Goal: Task Accomplishment & Management: Complete application form

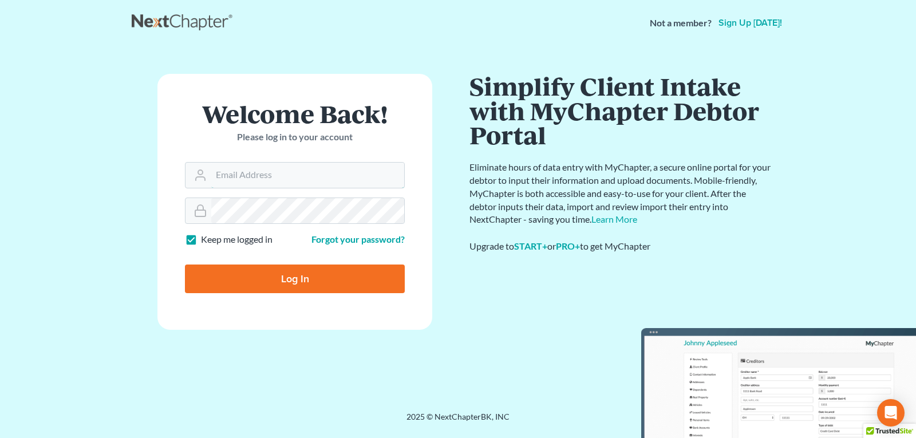
type input "[EMAIL_ADDRESS][DOMAIN_NAME]"
click at [319, 279] on input "Log In" at bounding box center [295, 278] width 220 height 29
type input "Thinking..."
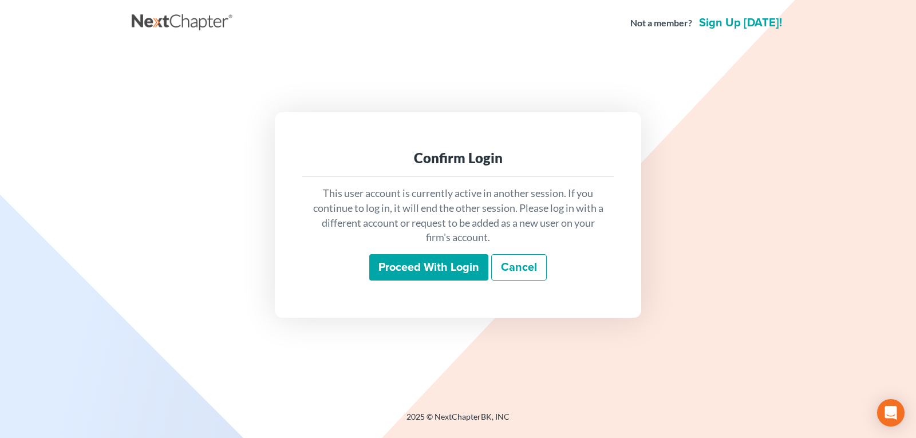
click at [417, 263] on input "Proceed with login" at bounding box center [428, 267] width 119 height 26
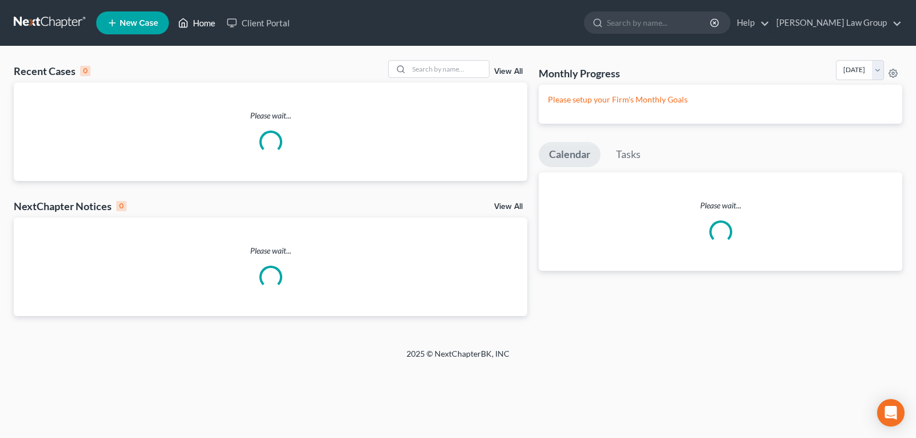
click at [196, 24] on link "Home" at bounding box center [196, 23] width 49 height 21
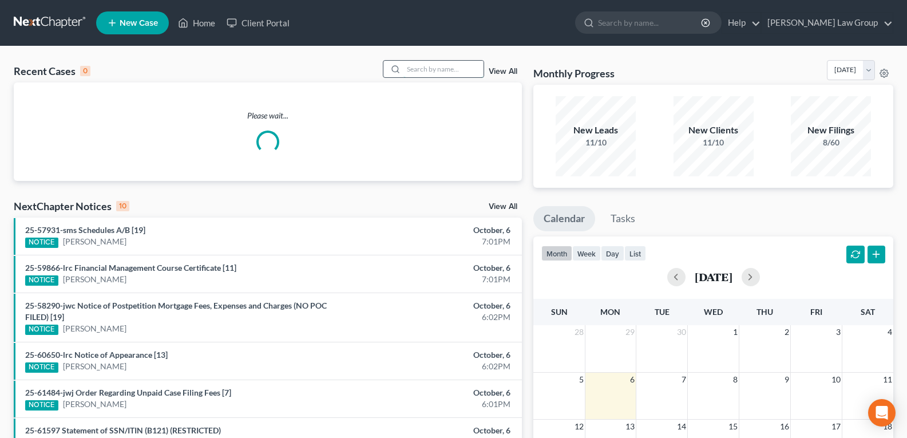
click at [431, 69] on input "search" at bounding box center [444, 69] width 80 height 17
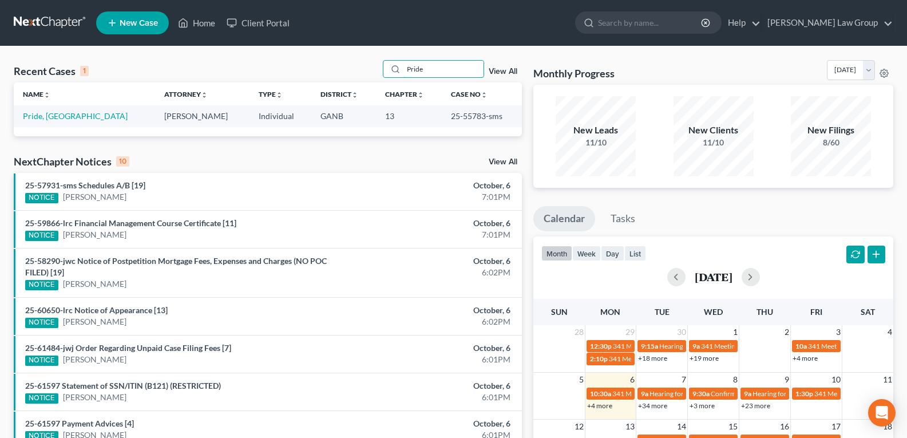
type input "Pride"
drag, startPoint x: 432, startPoint y: 114, endPoint x: 470, endPoint y: 120, distance: 38.3
click at [470, 120] on td "25-55783-sms" at bounding box center [482, 115] width 80 height 21
copy td "25-55783"
click at [44, 116] on link "Pride, Victoria" at bounding box center [75, 116] width 105 height 10
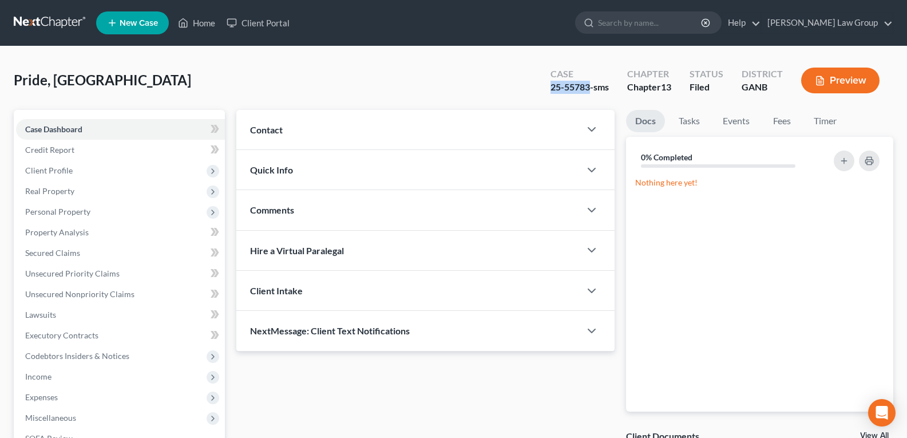
drag, startPoint x: 538, startPoint y: 90, endPoint x: 589, endPoint y: 100, distance: 52.0
click at [589, 100] on div "Pride, Victoria Upgraded Case 25-55783-sms Chapter Chapter 13 Status Filed Dist…" at bounding box center [454, 85] width 880 height 50
copy div "25-55783"
click at [199, 18] on link "Home" at bounding box center [196, 23] width 49 height 21
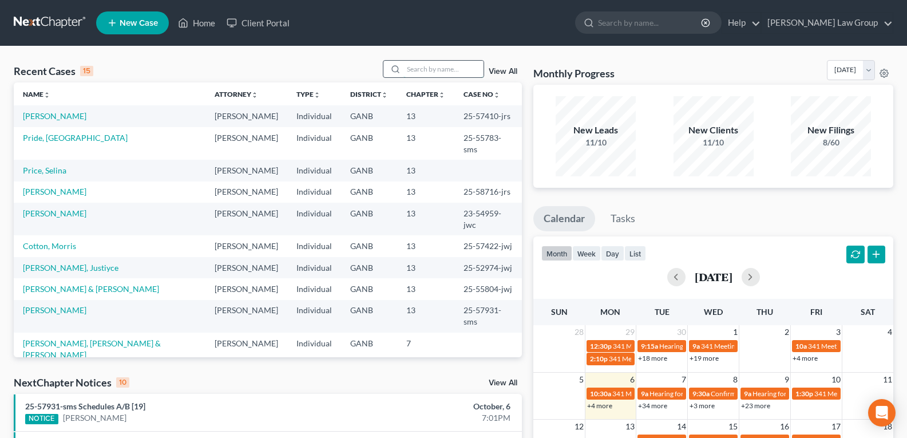
drag, startPoint x: 432, startPoint y: 65, endPoint x: 430, endPoint y: 74, distance: 9.9
click at [431, 67] on input "search" at bounding box center [444, 69] width 80 height 17
type input "J"
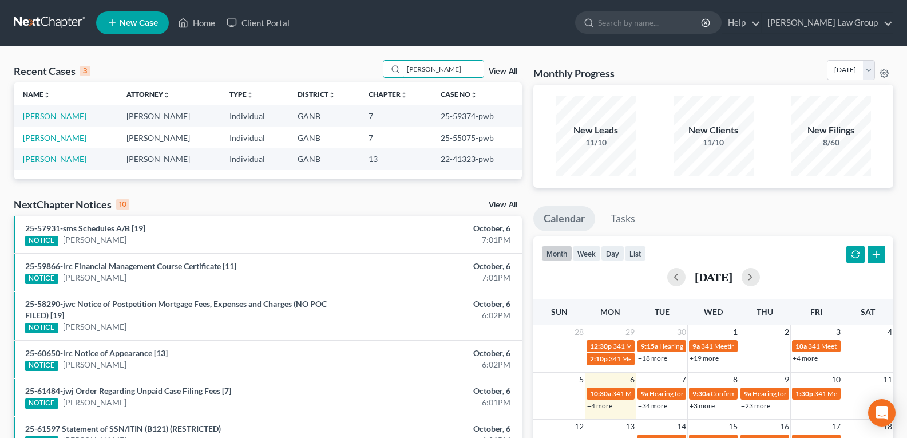
type input "Kari"
click at [57, 159] on link "Johnston, Kari" at bounding box center [55, 159] width 64 height 10
select select "0"
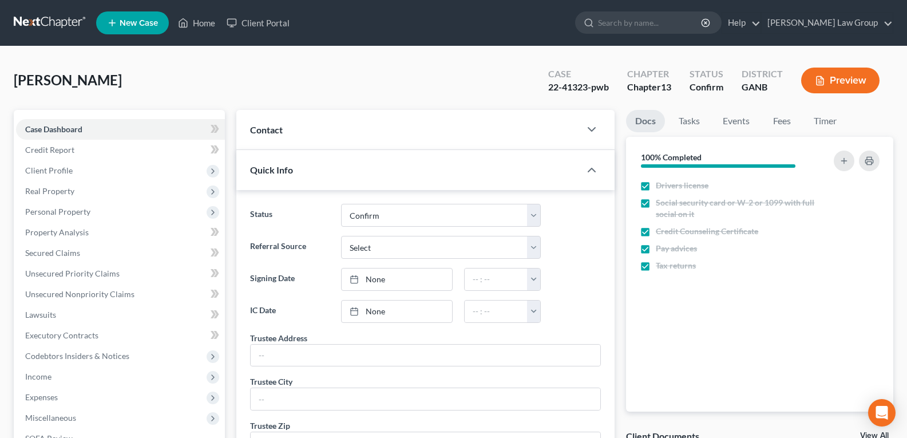
drag, startPoint x: 344, startPoint y: 84, endPoint x: 237, endPoint y: 56, distance: 110.7
click at [343, 84] on div "Johnston, Kari Upgraded Case 22-41323-pwb Chapter Chapter 13 Status Confirm Dis…" at bounding box center [454, 85] width 880 height 50
click at [203, 23] on link "Home" at bounding box center [196, 23] width 49 height 21
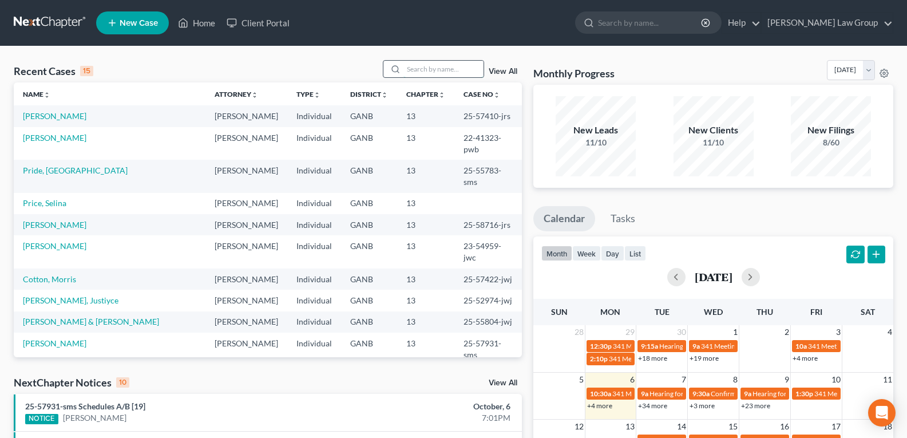
click at [448, 65] on input "search" at bounding box center [444, 69] width 80 height 17
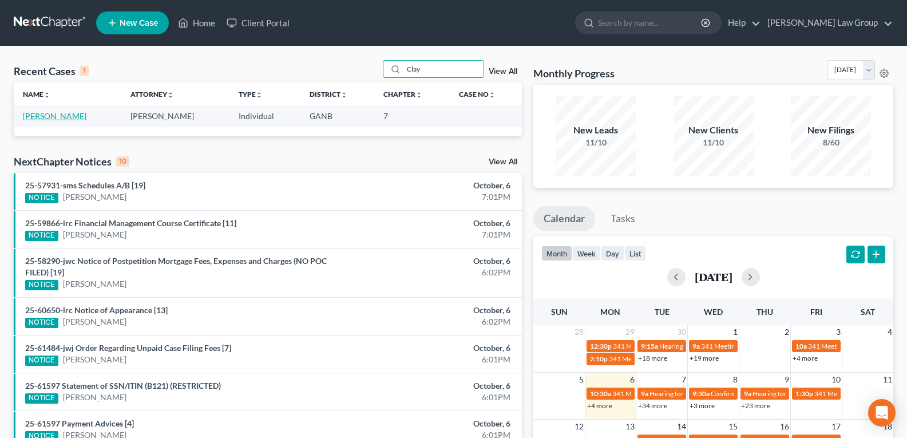
type input "Clay"
click at [44, 119] on link "Clay, Willie" at bounding box center [55, 116] width 64 height 10
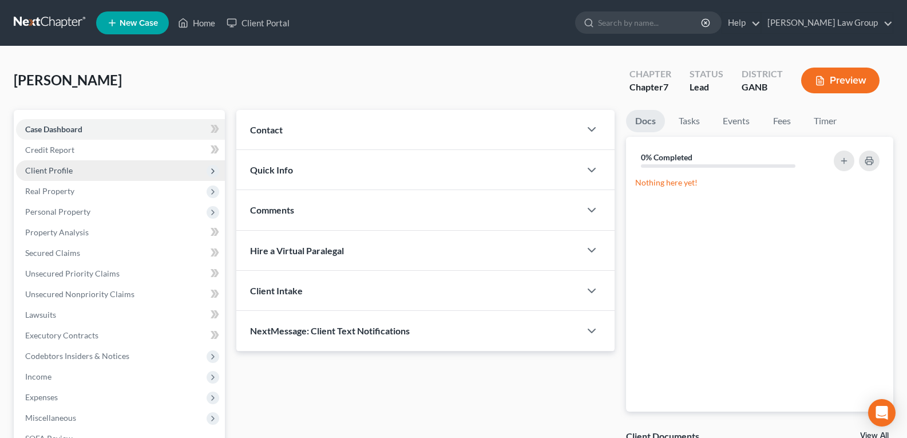
click at [54, 173] on span "Client Profile" at bounding box center [49, 170] width 48 height 10
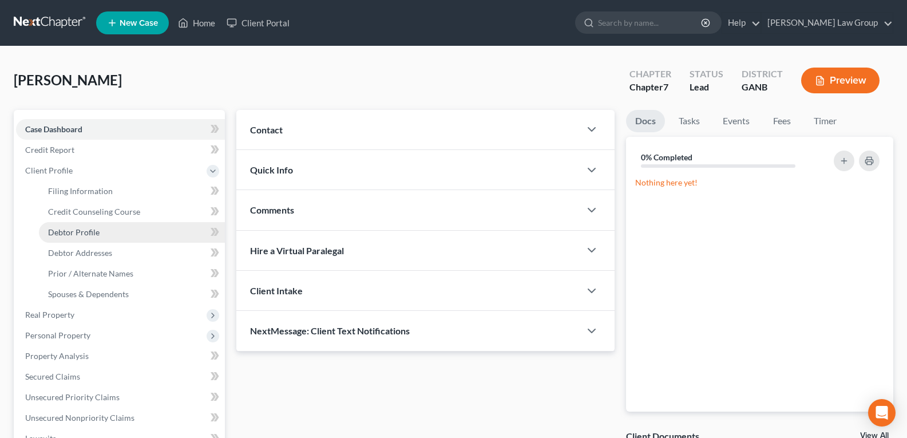
click at [76, 229] on span "Debtor Profile" at bounding box center [74, 232] width 52 height 10
select select "0"
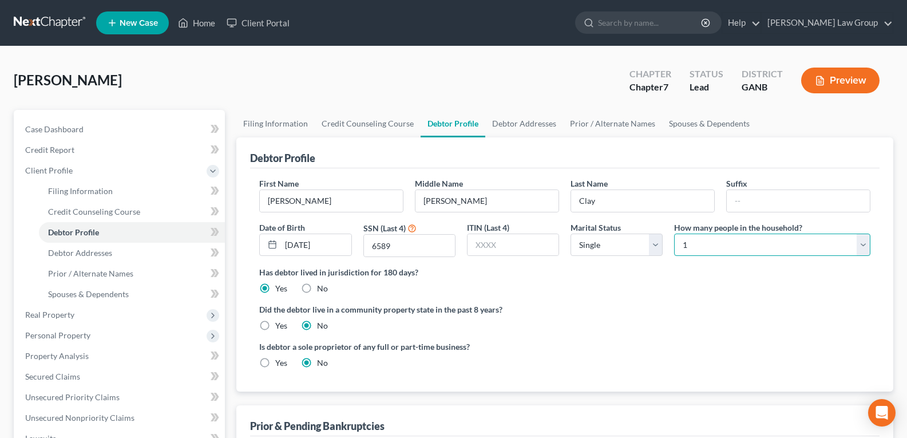
click at [733, 240] on select "Select 1 2 3 4 5 6 7 8 9 10 11 12 13 14 15 16 17 18 19 20" at bounding box center [772, 245] width 196 height 23
select select "1"
click at [674, 234] on select "Select 1 2 3 4 5 6 7 8 9 10 11 12 13 14 15 16 17 18 19 20" at bounding box center [772, 245] width 196 height 23
click at [624, 366] on div "Is debtor a sole proprietor of any full or part-time business? Yes No" at bounding box center [565, 359] width 623 height 37
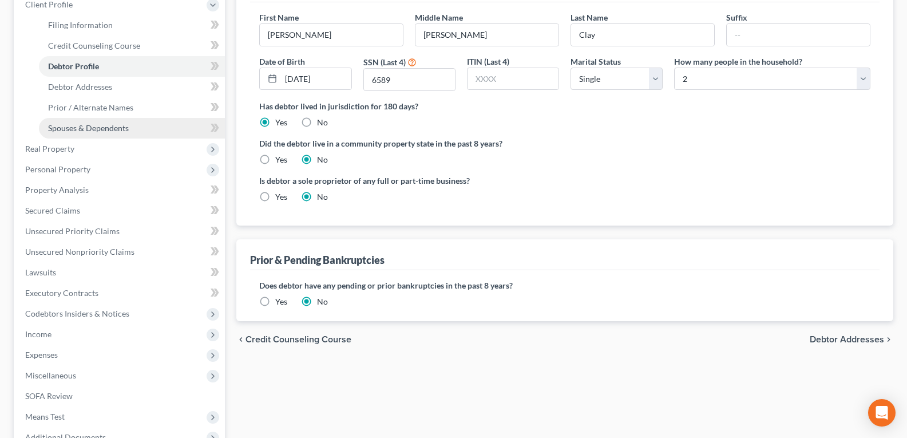
scroll to position [172, 0]
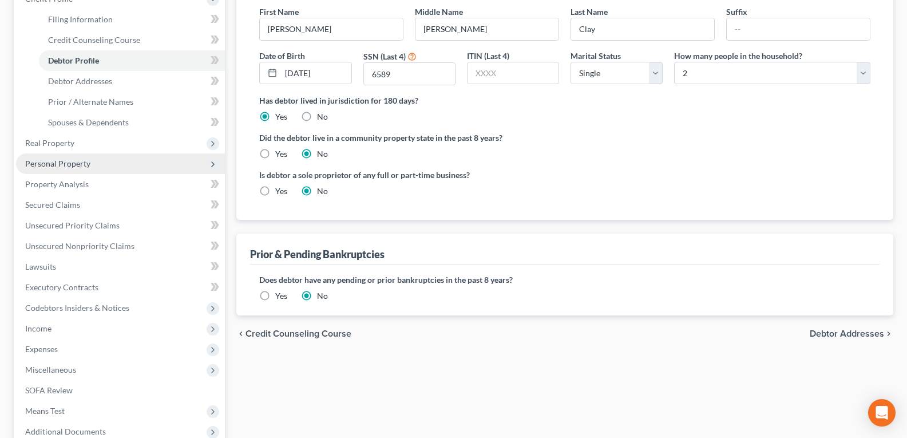
click at [68, 165] on span "Personal Property" at bounding box center [57, 164] width 65 height 10
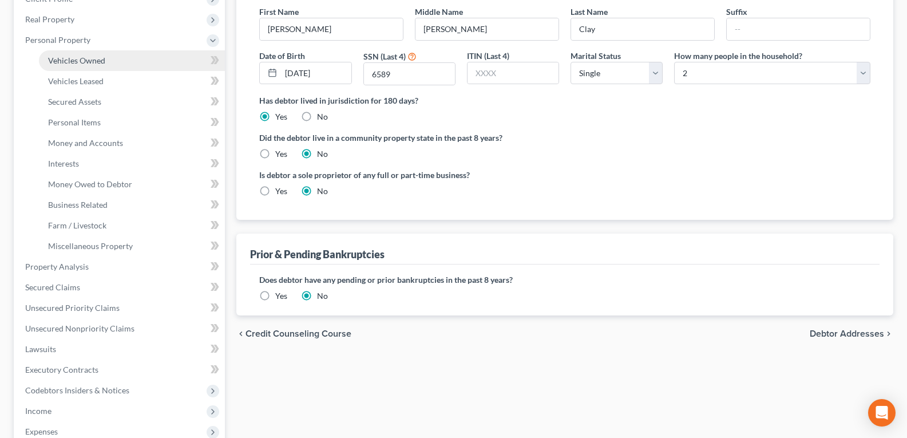
click at [77, 64] on span "Vehicles Owned" at bounding box center [76, 61] width 57 height 10
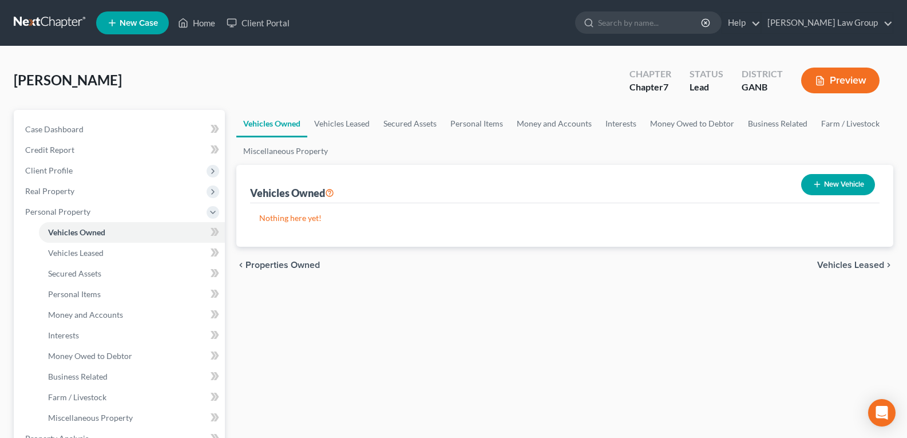
click at [829, 187] on button "New Vehicle" at bounding box center [838, 184] width 74 height 21
select select "0"
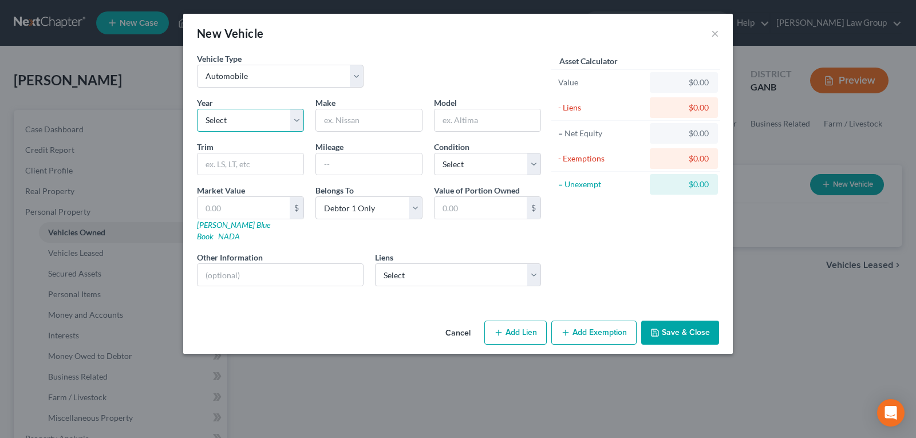
click at [228, 129] on select "Select 2026 2025 2024 2023 2022 2021 2020 2019 2018 2017 2016 2015 2014 2013 20…" at bounding box center [250, 120] width 107 height 23
select select "26"
click at [197, 109] on select "Select 2026 2025 2024 2023 2022 2021 2020 2019 2018 2017 2016 2015 2014 2013 20…" at bounding box center [250, 120] width 107 height 23
click at [377, 123] on input "text" at bounding box center [369, 120] width 106 height 22
type input "Dodge"
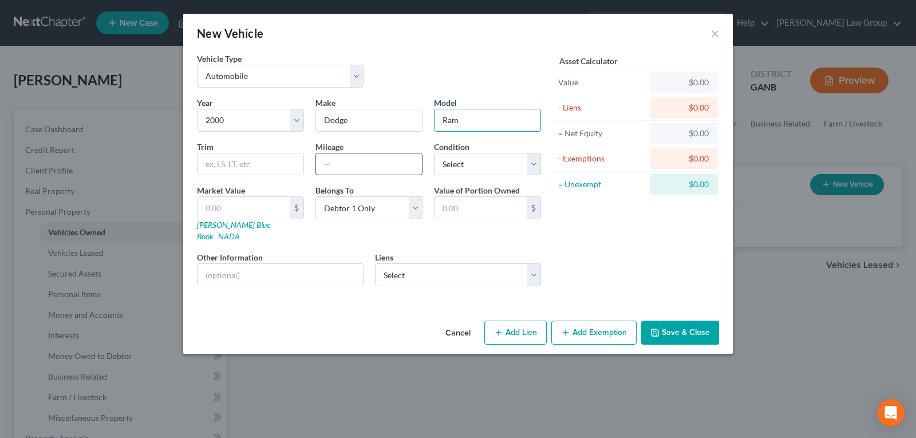
type input "Ram"
click at [368, 164] on input "text" at bounding box center [369, 164] width 106 height 22
click at [698, 325] on button "Save & Close" at bounding box center [680, 333] width 78 height 24
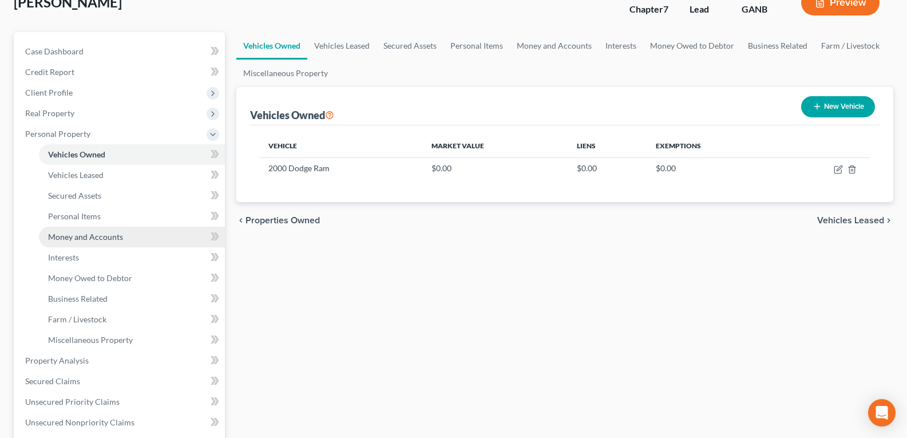
scroll to position [114, 0]
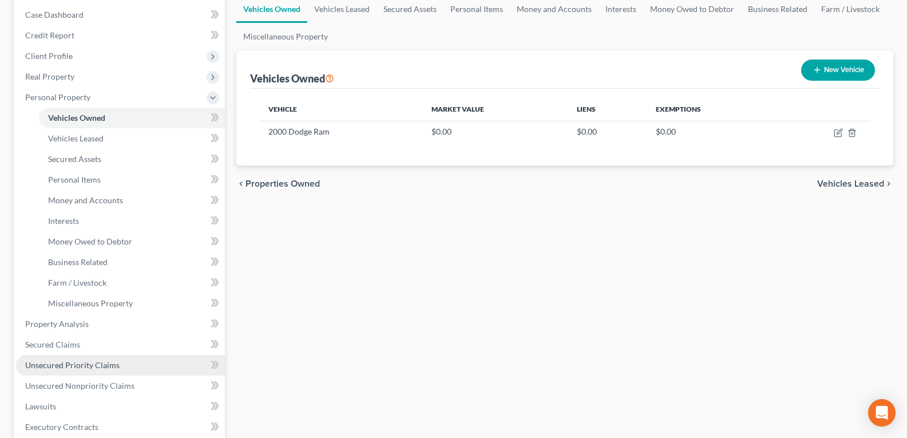
click at [78, 363] on span "Unsecured Priority Claims" at bounding box center [72, 365] width 94 height 10
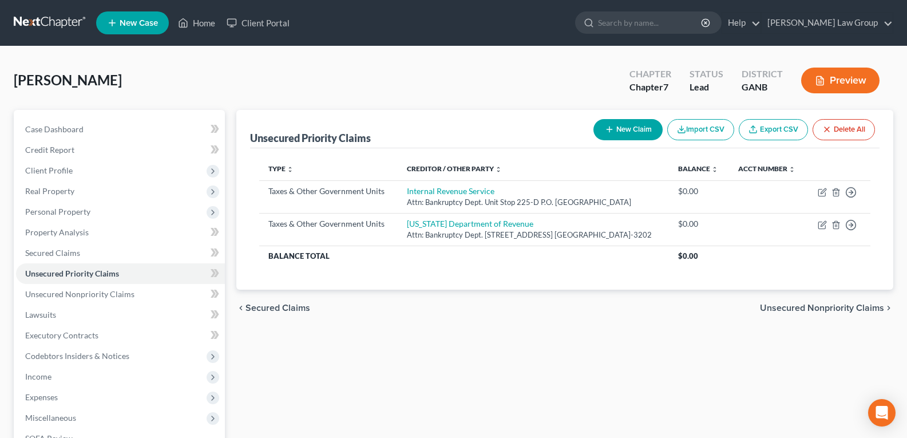
click at [631, 128] on button "New Claim" at bounding box center [628, 129] width 69 height 21
select select "0"
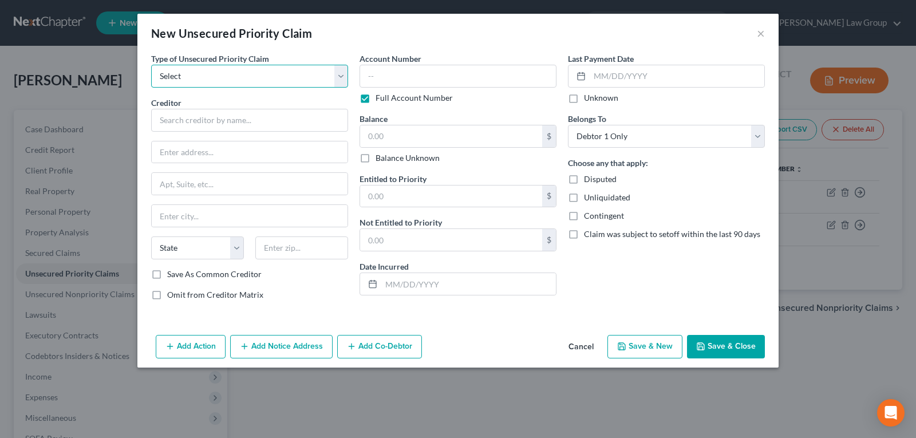
click at [228, 80] on select "Select Taxes & Other Government Units Domestic Support Obligations Extensions o…" at bounding box center [249, 76] width 197 height 23
select select "1"
click at [151, 65] on select "Select Taxes & Other Government Units Domestic Support Obligations Extensions o…" at bounding box center [249, 76] width 197 height 23
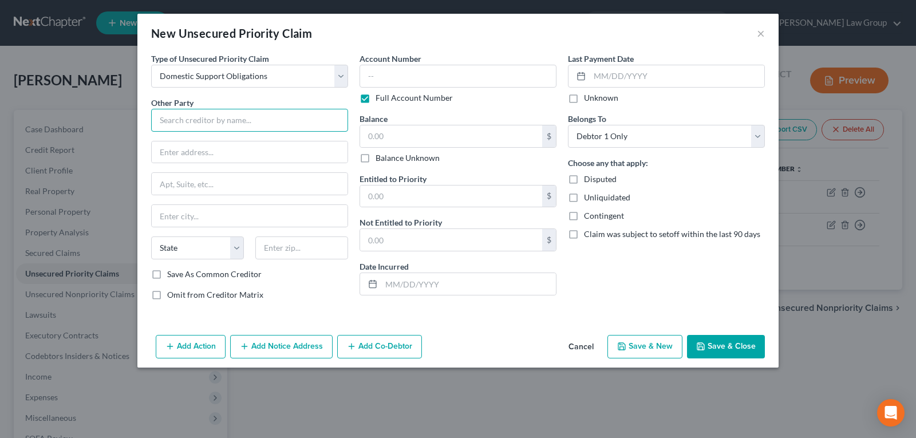
drag, startPoint x: 227, startPoint y: 87, endPoint x: 212, endPoint y: 117, distance: 33.5
click at [215, 121] on input "text" at bounding box center [249, 120] width 197 height 23
type input "E"
type input "Evelyn Lopez"
drag, startPoint x: 583, startPoint y: 343, endPoint x: 602, endPoint y: 376, distance: 38.5
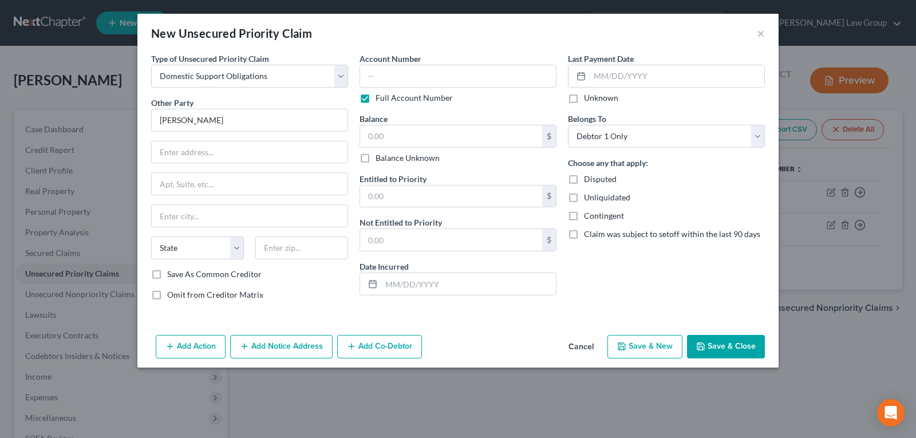
click at [585, 343] on button "Cancel" at bounding box center [581, 347] width 44 height 23
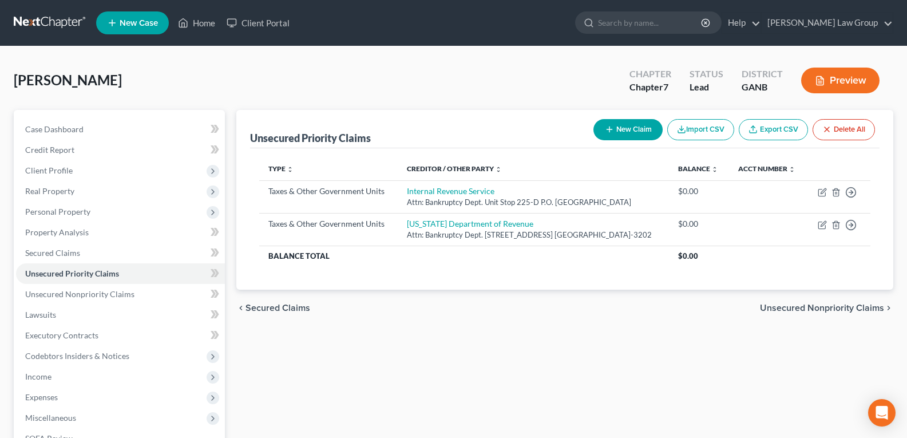
click at [613, 125] on button "New Claim" at bounding box center [628, 129] width 69 height 21
select select "0"
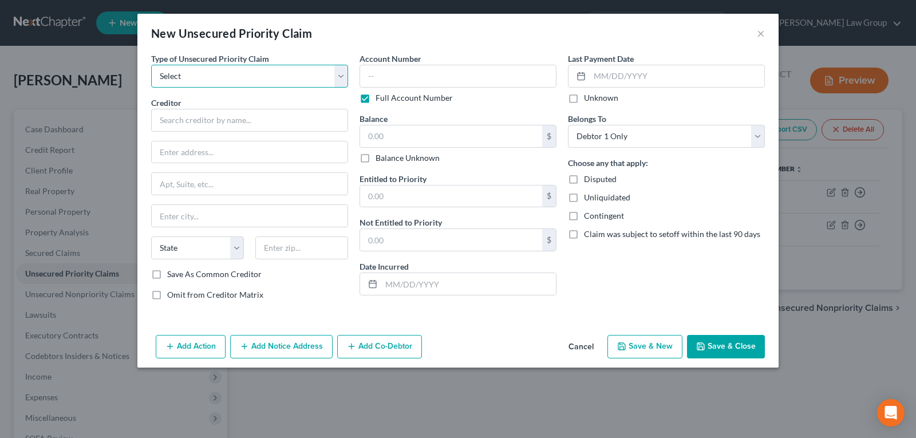
click at [220, 68] on select "Select Taxes & Other Government Units Domestic Support Obligations Extensions o…" at bounding box center [249, 76] width 197 height 23
select select "1"
click at [151, 65] on select "Select Taxes & Other Government Units Domestic Support Obligations Extensions o…" at bounding box center [249, 76] width 197 height 23
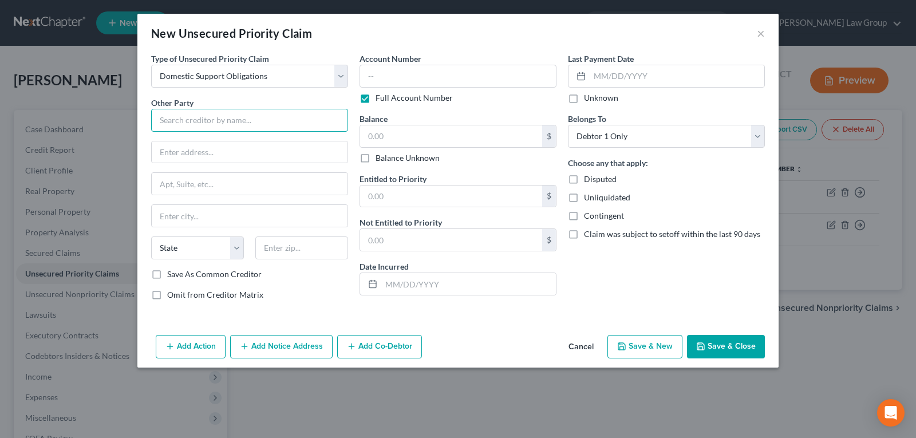
click at [208, 118] on input "text" at bounding box center [249, 120] width 197 height 23
drag, startPoint x: 582, startPoint y: 348, endPoint x: 388, endPoint y: 362, distance: 194.0
click at [582, 347] on button "Cancel" at bounding box center [581, 347] width 44 height 23
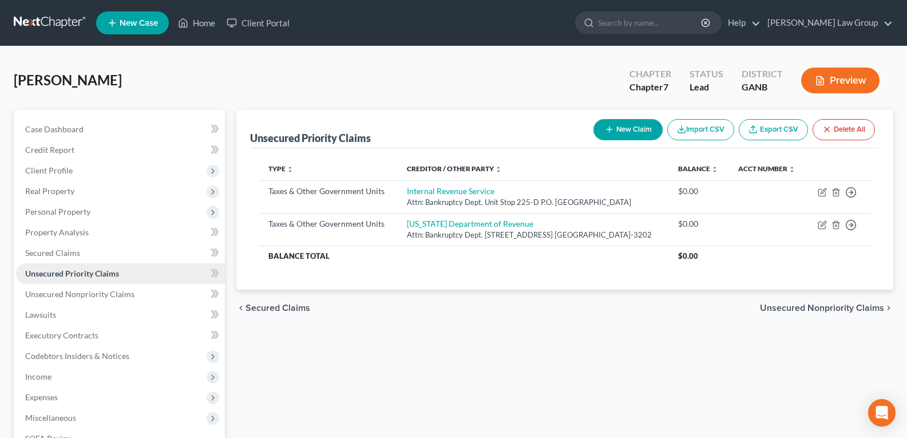
scroll to position [57, 0]
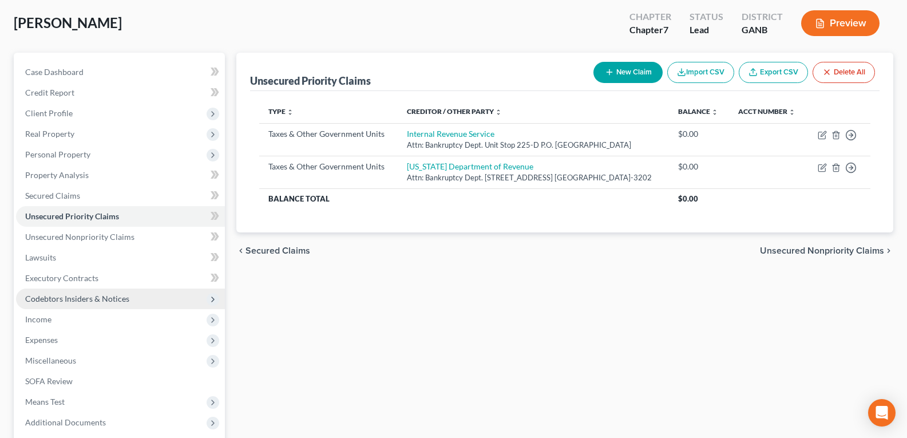
click at [72, 295] on span "Codebtors Insiders & Notices" at bounding box center [77, 299] width 104 height 10
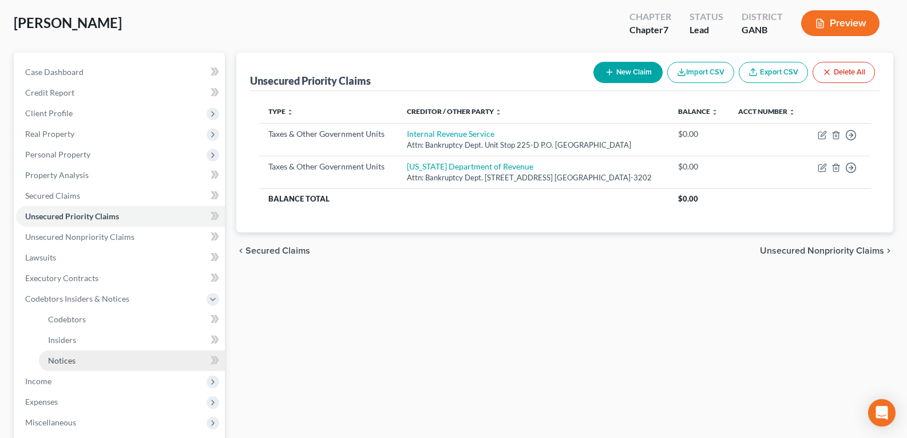
click at [78, 361] on link "Notices" at bounding box center [132, 360] width 186 height 21
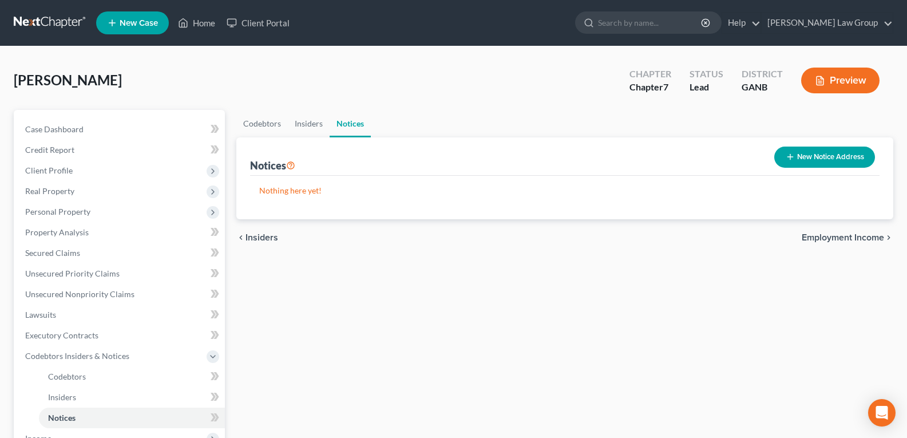
click at [796, 151] on button "New Notice Address" at bounding box center [825, 157] width 101 height 21
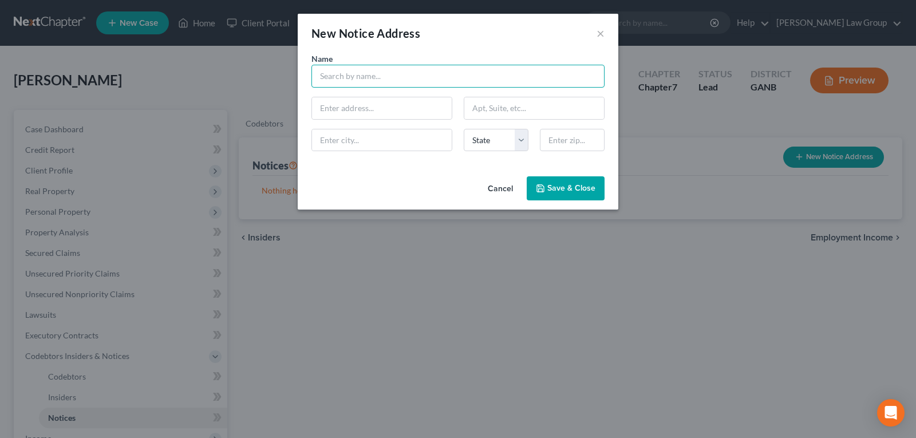
click at [359, 81] on input "text" at bounding box center [457, 76] width 293 height 23
click at [500, 193] on button "Cancel" at bounding box center [501, 188] width 44 height 23
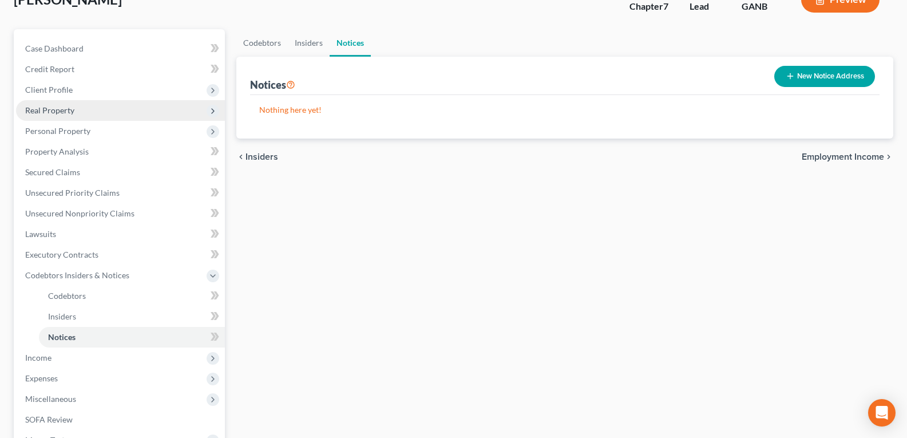
scroll to position [172, 0]
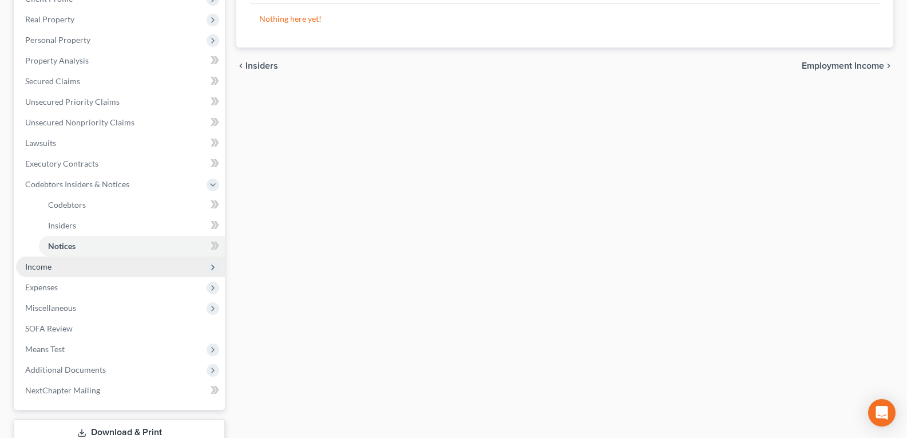
click at [49, 265] on span "Income" at bounding box center [38, 267] width 26 height 10
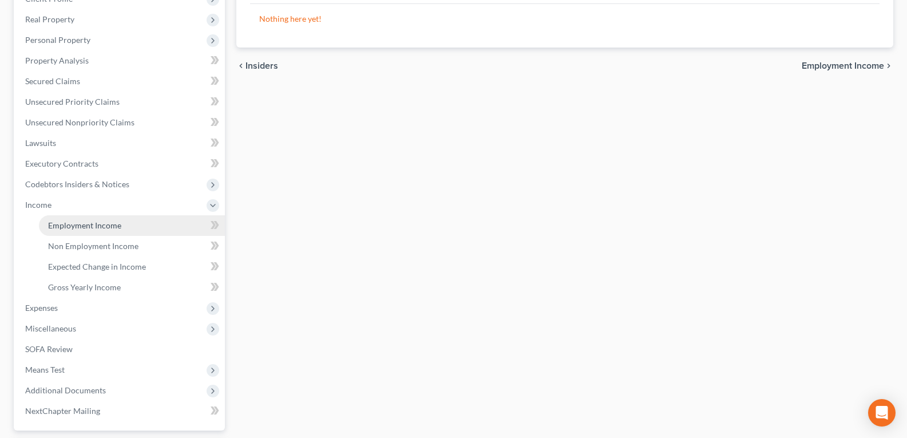
click at [80, 226] on span "Employment Income" at bounding box center [84, 225] width 73 height 10
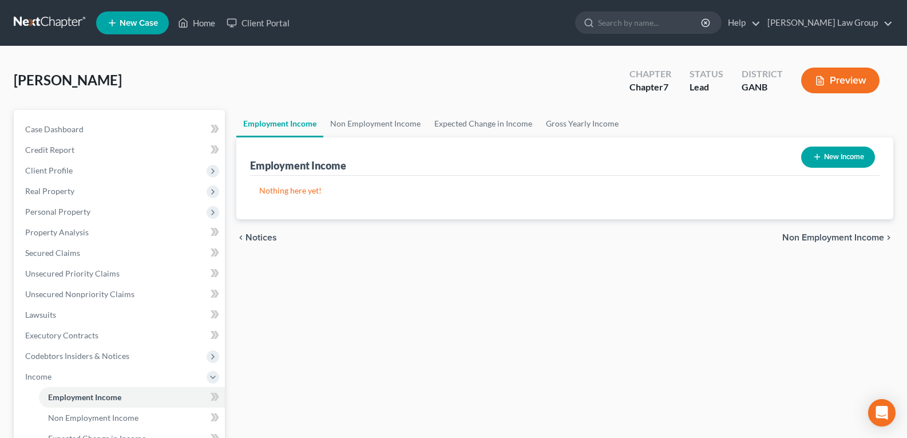
click at [832, 149] on button "New Income" at bounding box center [838, 157] width 74 height 21
select select "0"
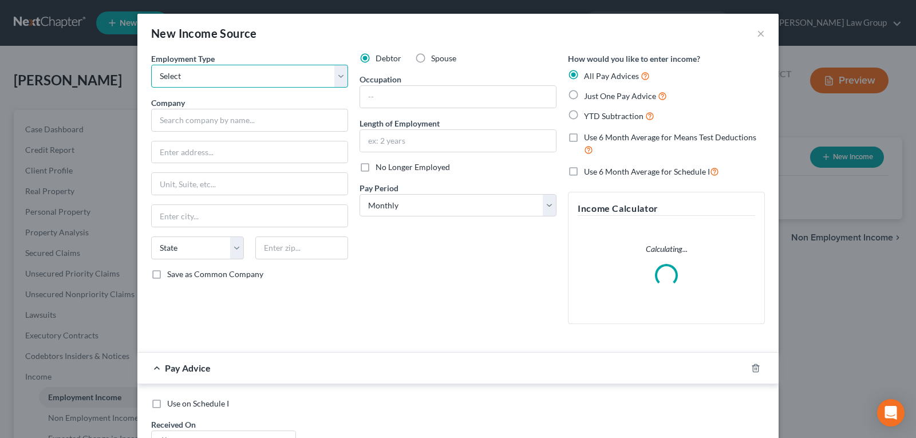
drag, startPoint x: 259, startPoint y: 66, endPoint x: 254, endPoint y: 73, distance: 7.8
click at [258, 66] on select "Select Full or Part Time Employment Self Employment" at bounding box center [249, 76] width 197 height 23
select select "0"
click at [151, 65] on select "Select Full or Part Time Employment Self Employment" at bounding box center [249, 76] width 197 height 23
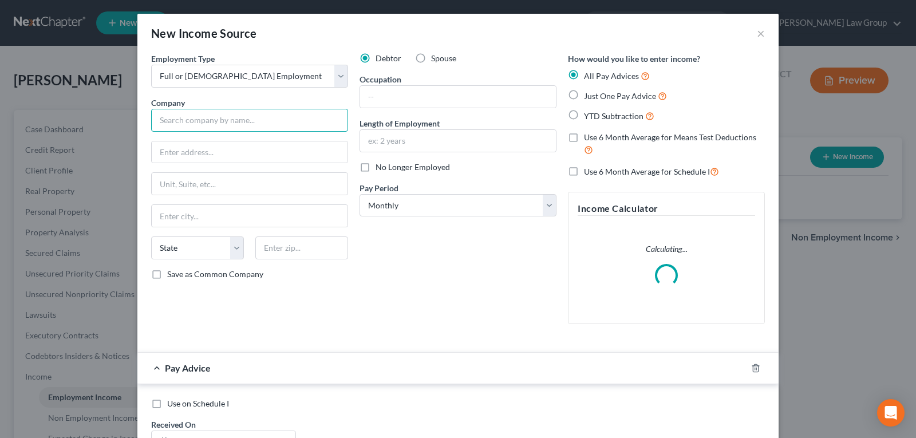
click at [233, 112] on input "text" at bounding box center [249, 120] width 197 height 23
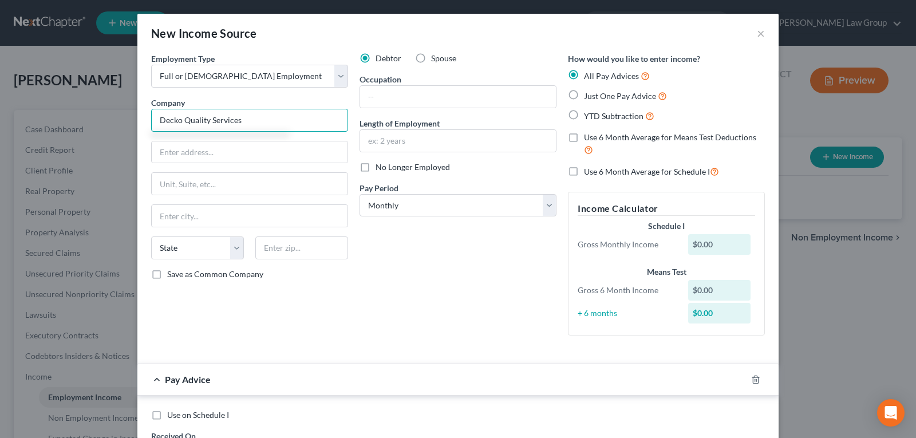
type input "Decko Quality Services"
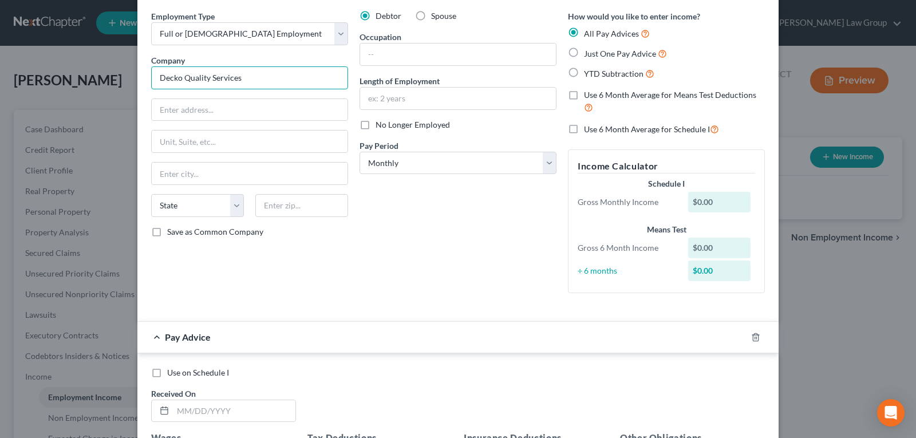
scroll to position [35, 0]
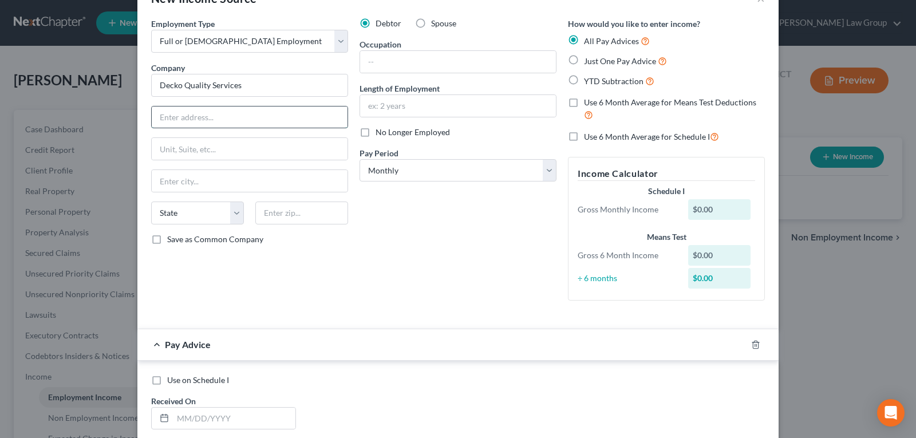
click at [244, 113] on input "text" at bounding box center [250, 117] width 196 height 22
type input "2671 Panola Rd."
type input "Lithonia"
select select "10"
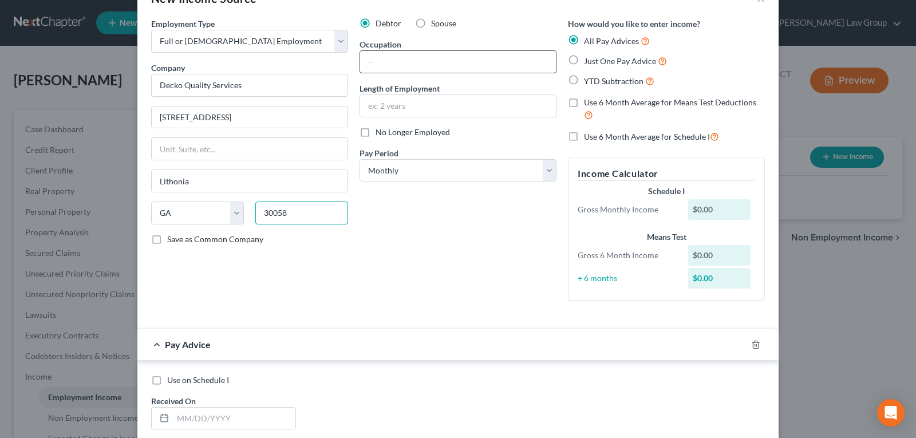
type input "30058"
click at [407, 64] on input "text" at bounding box center [458, 62] width 196 height 22
type input "Owner"
click at [392, 105] on input "text" at bounding box center [458, 106] width 196 height 22
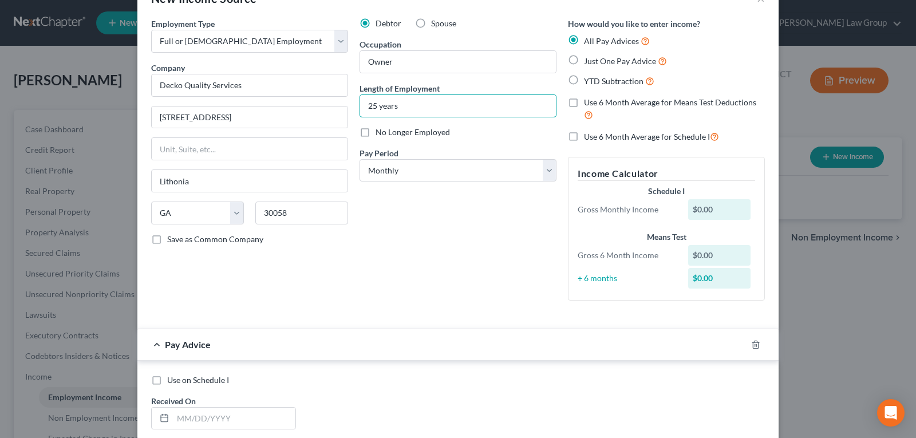
type input "25 years"
click at [396, 217] on div "Debtor Spouse Occupation Owner Length of Employment 25 years No Longer Employed…" at bounding box center [458, 164] width 208 height 292
click at [366, 323] on form "Employment Type * Select Full or Part Time Employment Self Employment Company *…" at bounding box center [458, 361] width 614 height 687
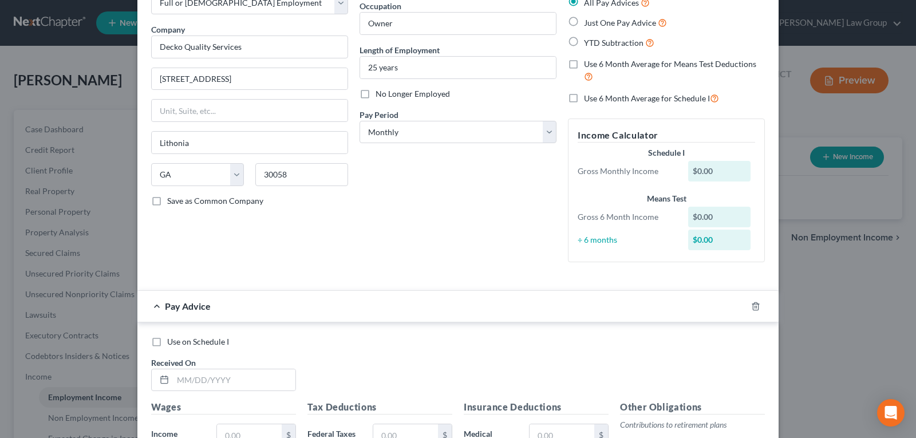
scroll to position [92, 0]
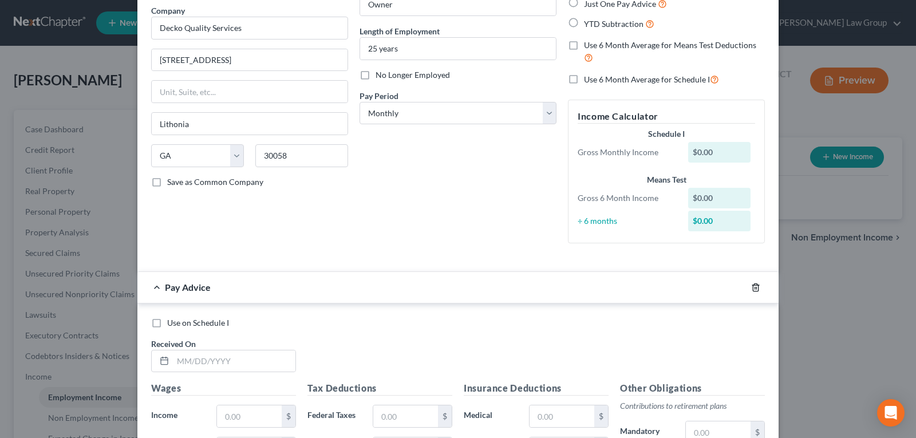
click at [754, 288] on icon "button" at bounding box center [755, 286] width 5 height 7
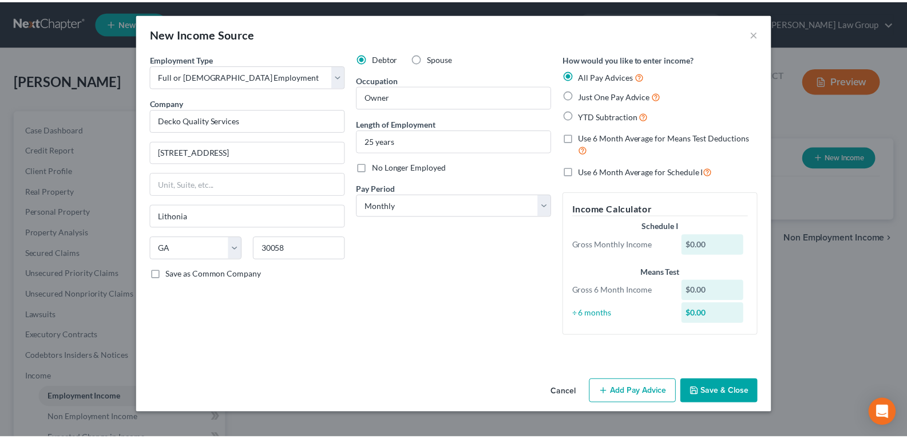
scroll to position [0, 0]
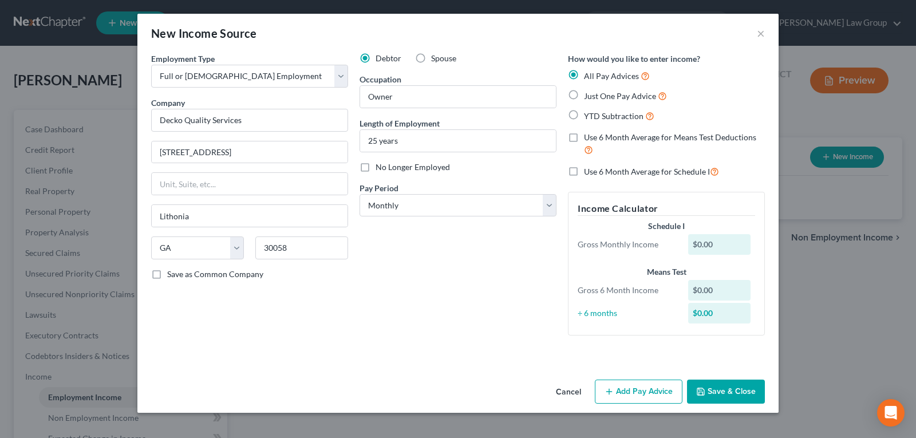
drag, startPoint x: 706, startPoint y: 392, endPoint x: 696, endPoint y: 392, distance: 10.9
click at [707, 392] on button "Save & Close" at bounding box center [726, 392] width 78 height 24
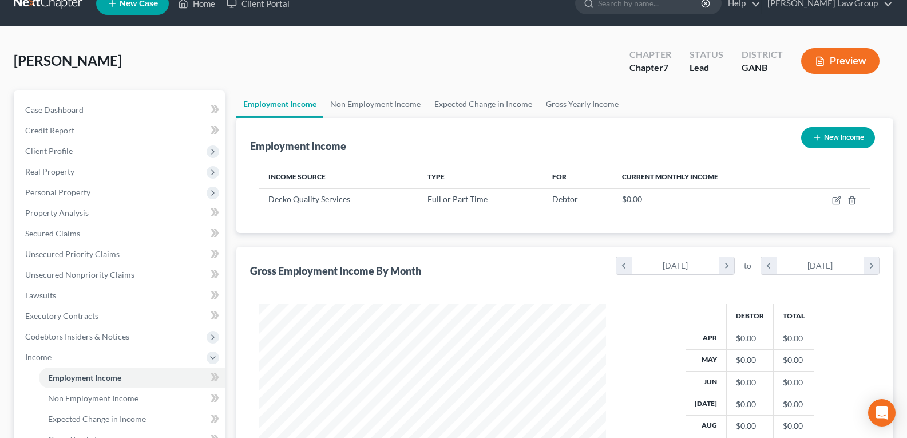
scroll to position [13, 0]
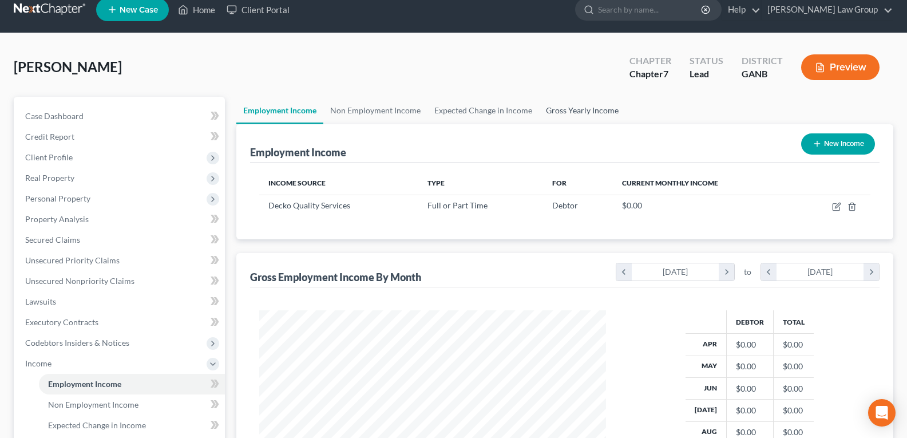
click at [581, 111] on link "Gross Yearly Income" at bounding box center [582, 110] width 86 height 27
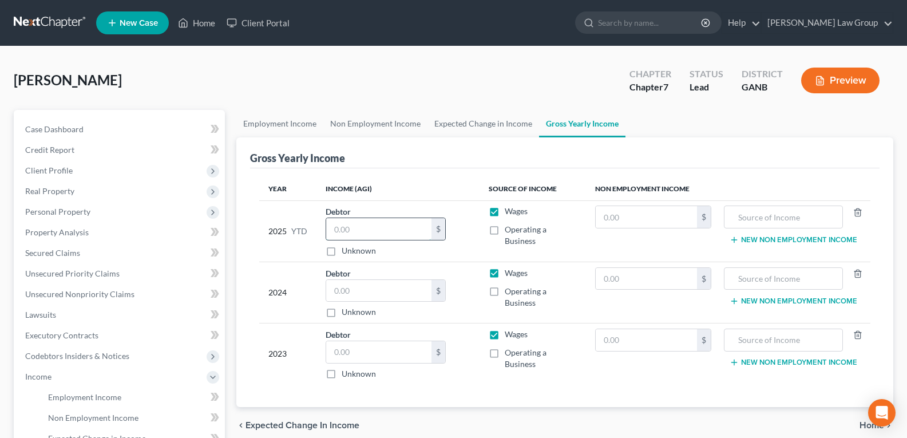
click at [353, 224] on input "text" at bounding box center [378, 229] width 105 height 22
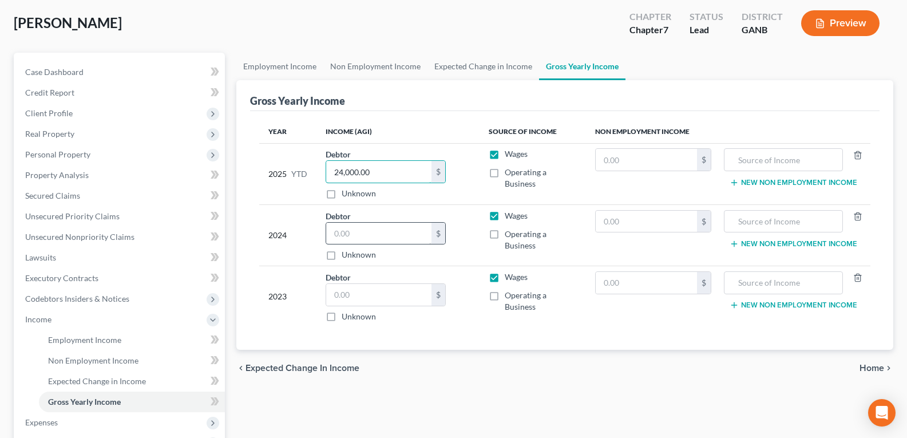
type input "24,000.00"
click at [354, 227] on input "text" at bounding box center [378, 234] width 105 height 22
type input "24,000.00"
click at [368, 299] on input "text" at bounding box center [378, 295] width 105 height 22
type input "30,000.00"
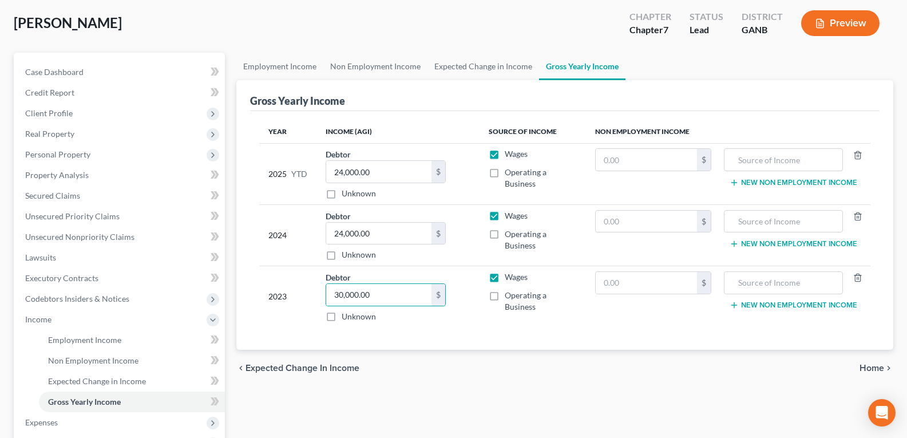
click at [416, 342] on div "Year Income (AGI) Source of Income Non Employment Income 2025 YTD Debtor 24,000…" at bounding box center [565, 230] width 630 height 239
click at [387, 71] on link "Non Employment Income" at bounding box center [375, 66] width 104 height 27
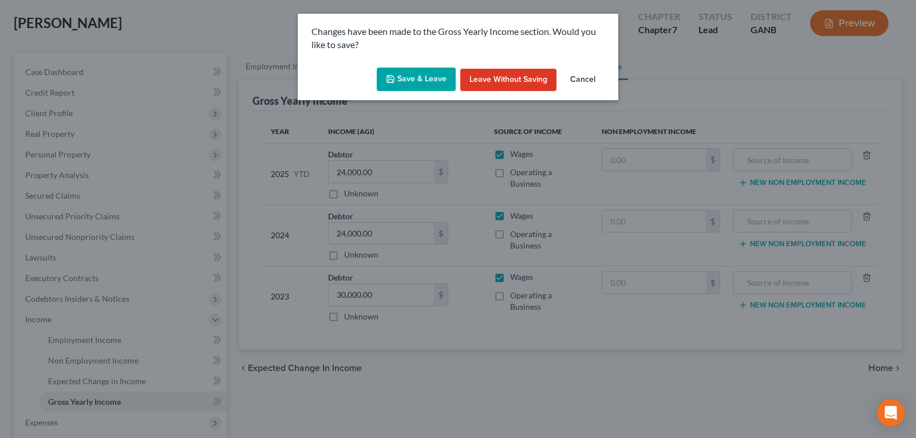
click at [405, 81] on button "Save & Leave" at bounding box center [416, 80] width 79 height 24
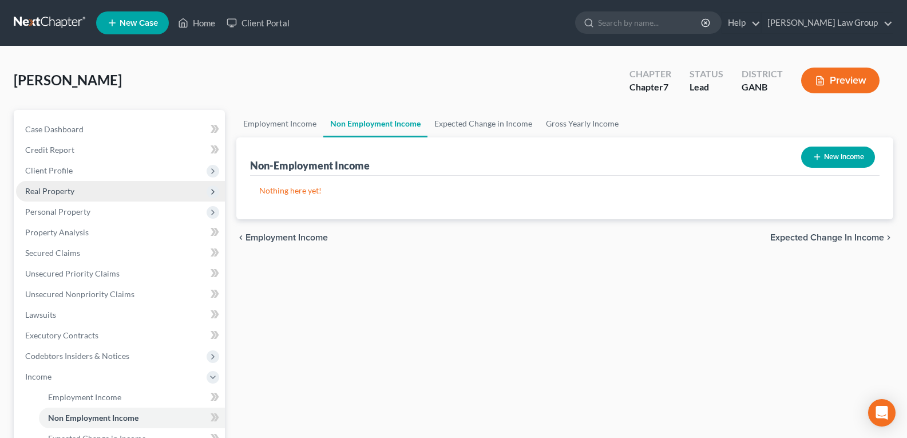
click at [39, 198] on span "Real Property" at bounding box center [120, 191] width 209 height 21
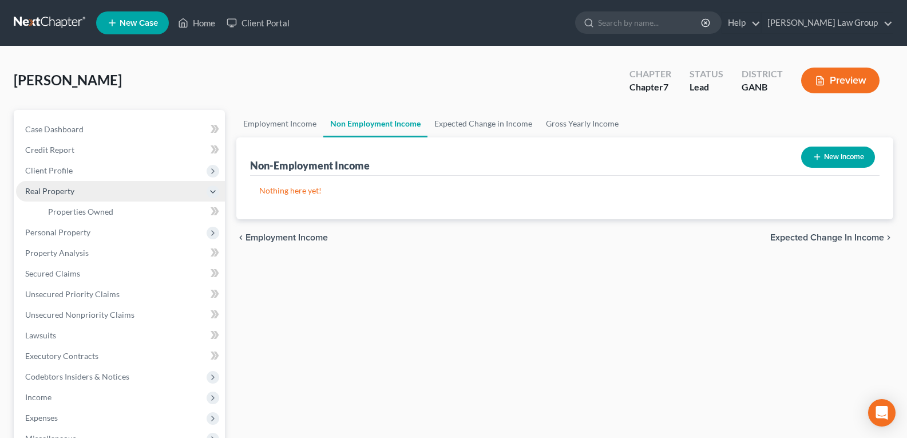
click at [56, 195] on span "Real Property" at bounding box center [49, 191] width 49 height 10
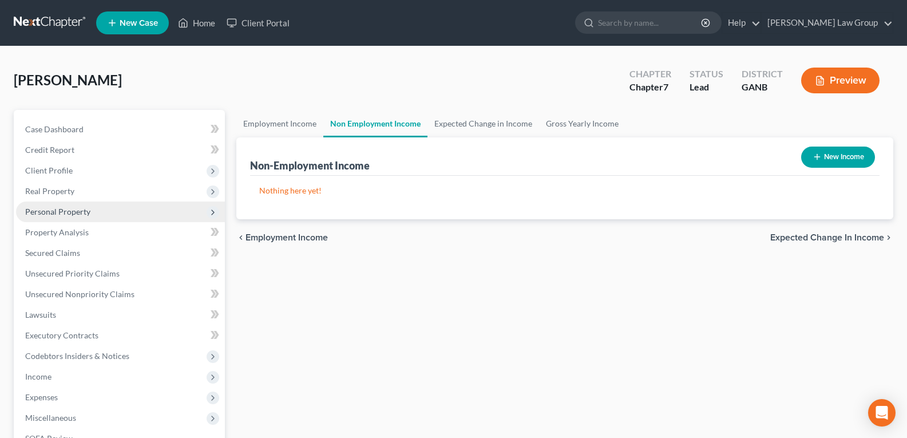
click at [61, 216] on span "Personal Property" at bounding box center [120, 212] width 209 height 21
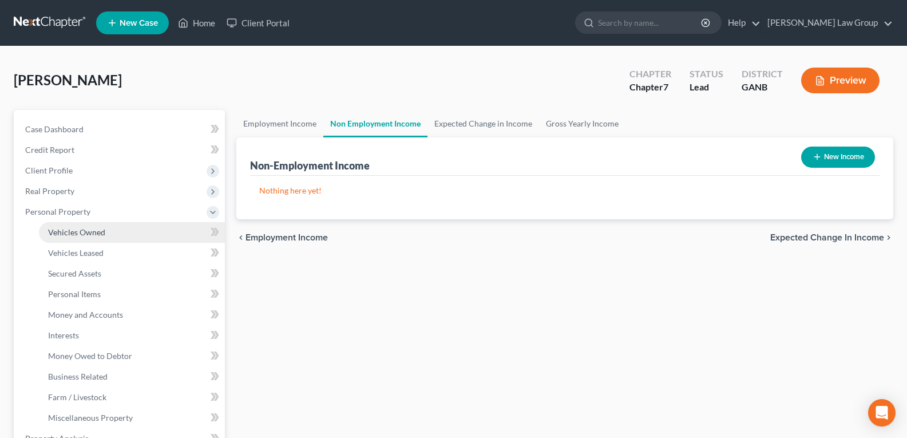
click at [69, 229] on span "Vehicles Owned" at bounding box center [76, 232] width 57 height 10
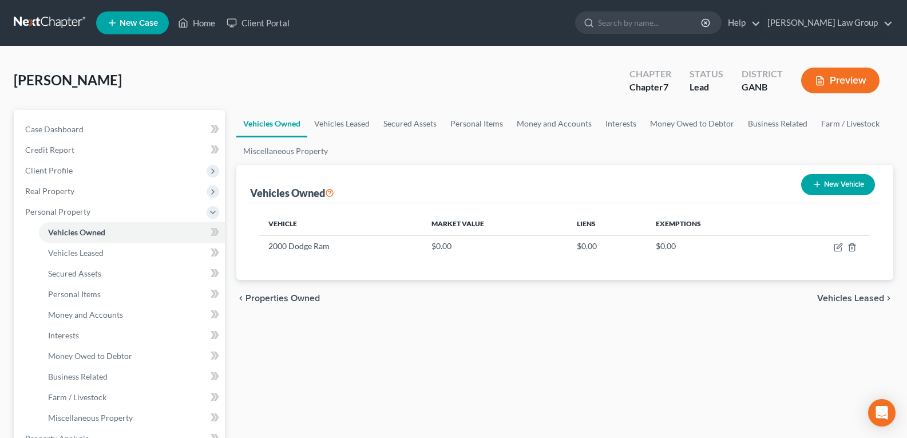
click at [832, 175] on button "New Vehicle" at bounding box center [838, 184] width 74 height 21
select select "0"
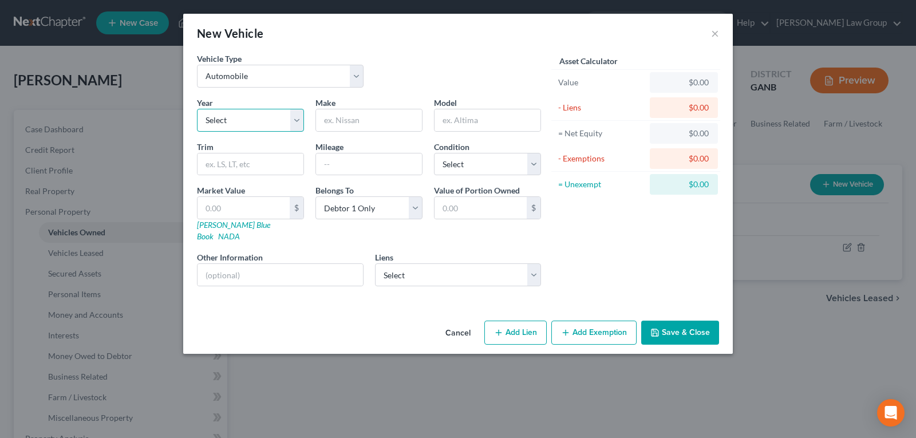
click at [232, 123] on select "Select 2026 2025 2024 2023 2022 2021 2020 2019 2018 2017 2016 2015 2014 2013 20…" at bounding box center [250, 120] width 107 height 23
select select "9"
click at [197, 109] on select "Select 2026 2025 2024 2023 2022 2021 2020 2019 2018 2017 2016 2015 2014 2013 20…" at bounding box center [250, 120] width 107 height 23
click at [366, 119] on input "text" at bounding box center [369, 120] width 106 height 22
type input "R"
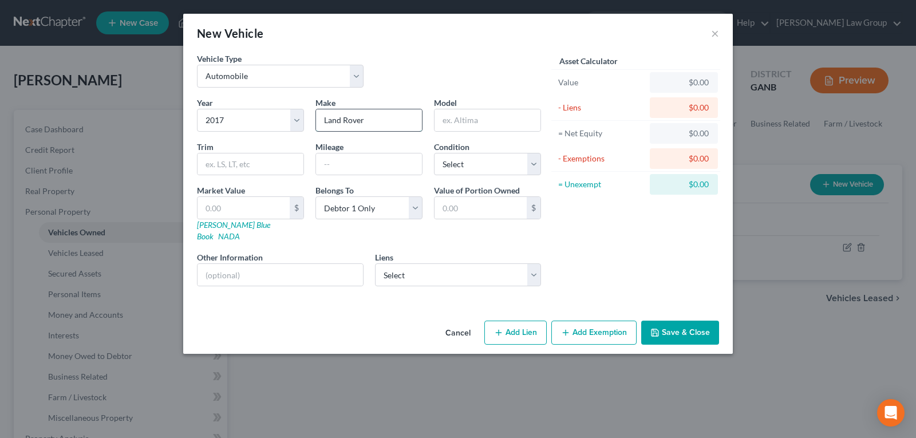
type input "Land Rover"
drag, startPoint x: 343, startPoint y: 152, endPoint x: 345, endPoint y: 159, distance: 7.0
click at [344, 156] on div "Mileage" at bounding box center [369, 158] width 119 height 35
click at [345, 161] on input "text" at bounding box center [369, 164] width 106 height 22
click at [499, 121] on input "Range Rover" at bounding box center [488, 120] width 106 height 22
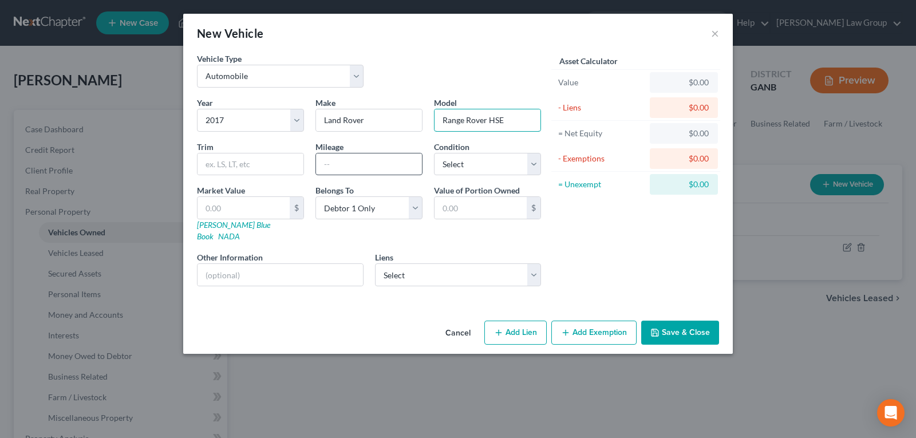
type input "Range Rover HSE"
click at [401, 168] on input "text" at bounding box center [369, 164] width 106 height 22
type input "117,000"
click at [240, 231] on link "NADA" at bounding box center [229, 236] width 22 height 10
click at [235, 207] on input "text" at bounding box center [244, 208] width 92 height 22
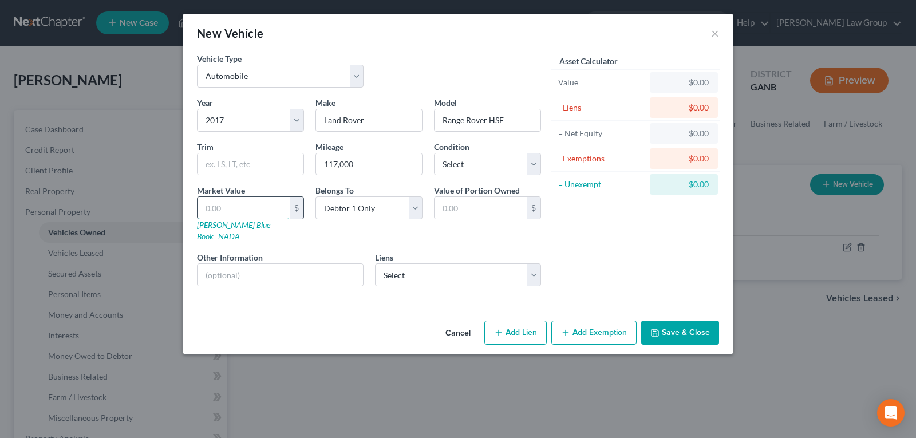
type input "3"
type input "3.00"
type input "30"
type input "30.00"
type input "306"
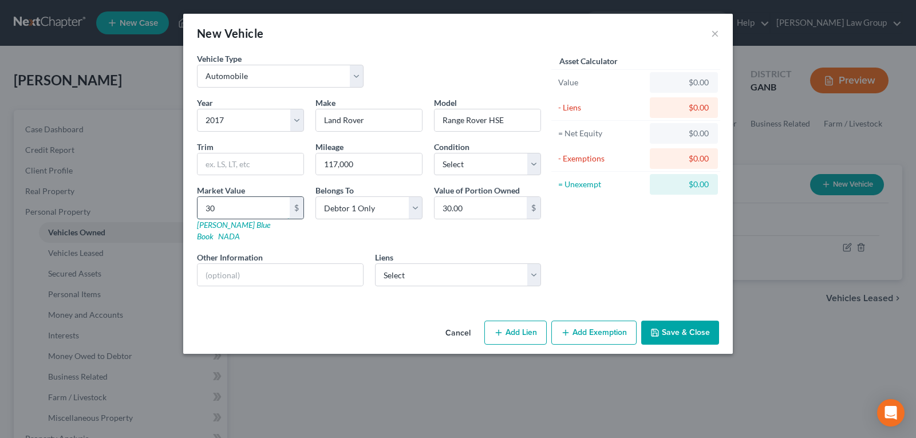
type input "306.00"
type input "3067"
type input "3,067.00"
type input "3,0675"
type input "30,675.00"
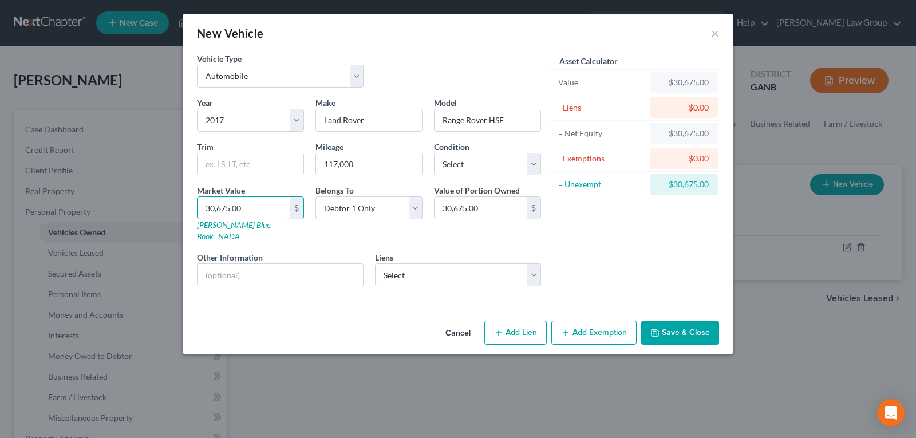
type input "30,675.00"
click at [685, 321] on button "Save & Close" at bounding box center [680, 333] width 78 height 24
